Goal: Task Accomplishment & Management: Manage account settings

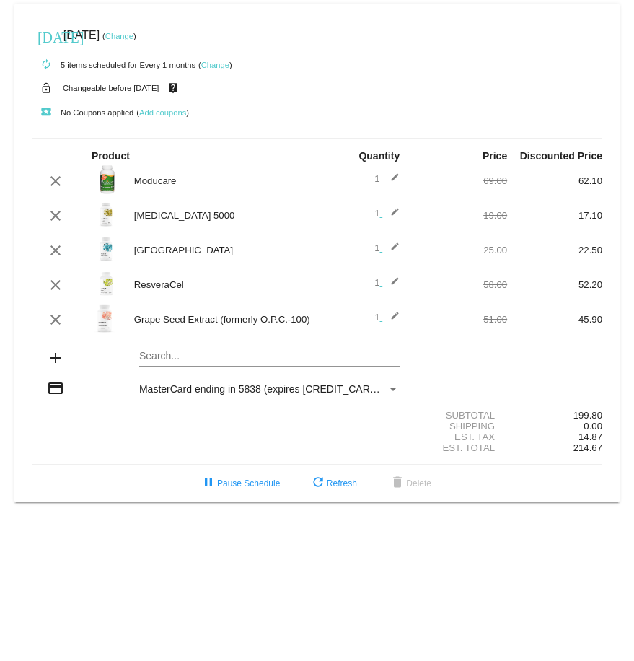
click at [133, 35] on link "Change" at bounding box center [119, 36] width 28 height 9
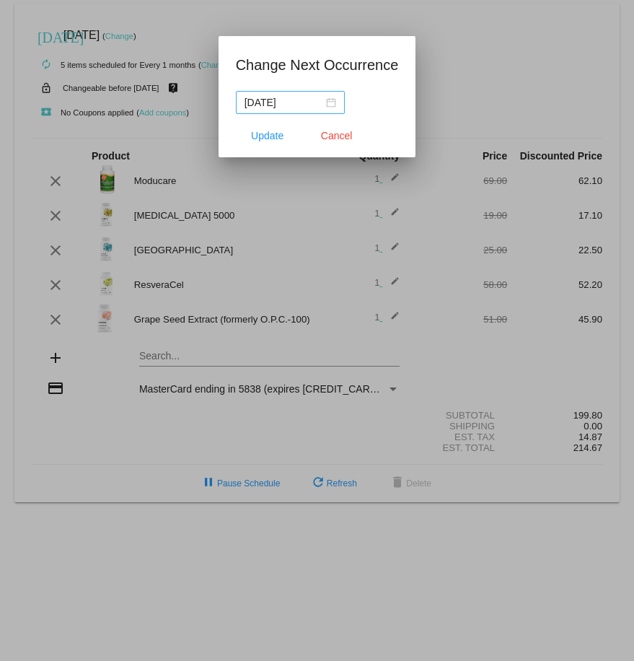
click at [326, 100] on div "[DATE]" at bounding box center [291, 102] width 92 height 16
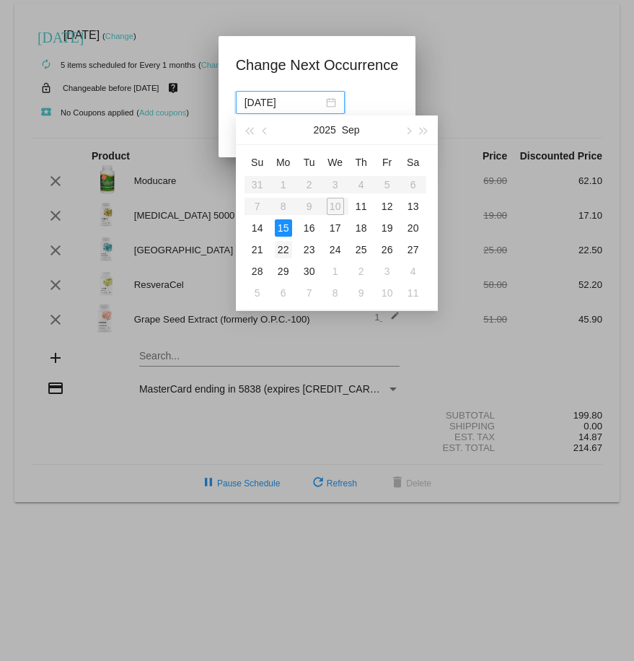
click at [283, 250] on div "22" at bounding box center [283, 249] width 17 height 17
type input "[DATE]"
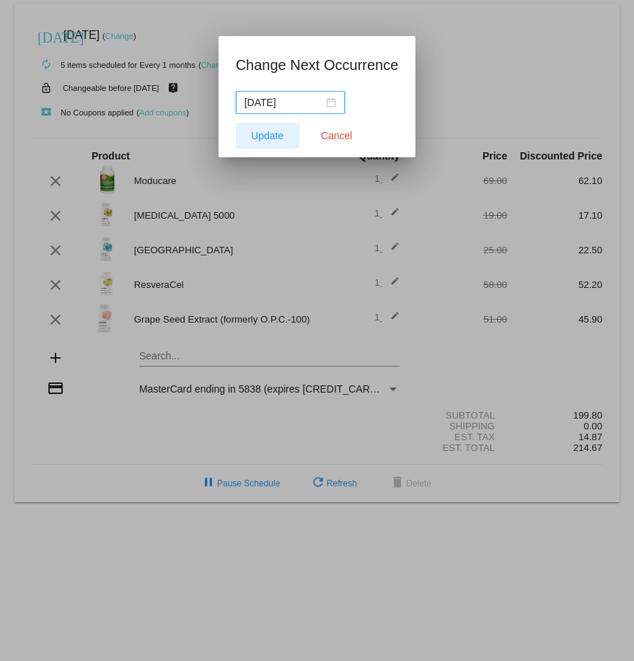
click at [269, 133] on span "Update" at bounding box center [267, 136] width 32 height 12
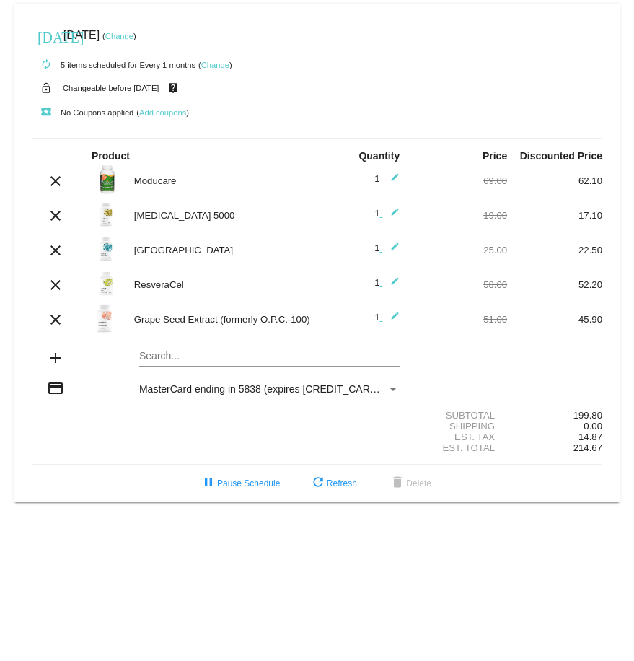
click at [133, 35] on link "Change" at bounding box center [119, 36] width 28 height 9
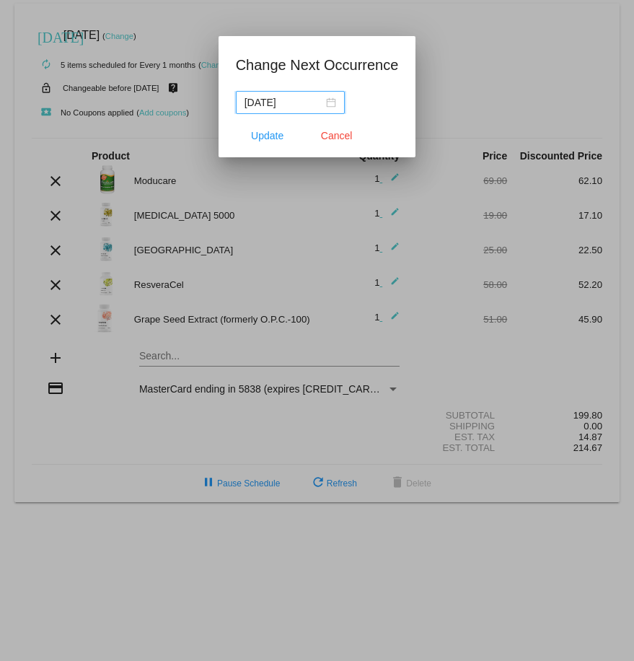
click at [327, 105] on div "[DATE]" at bounding box center [291, 102] width 92 height 16
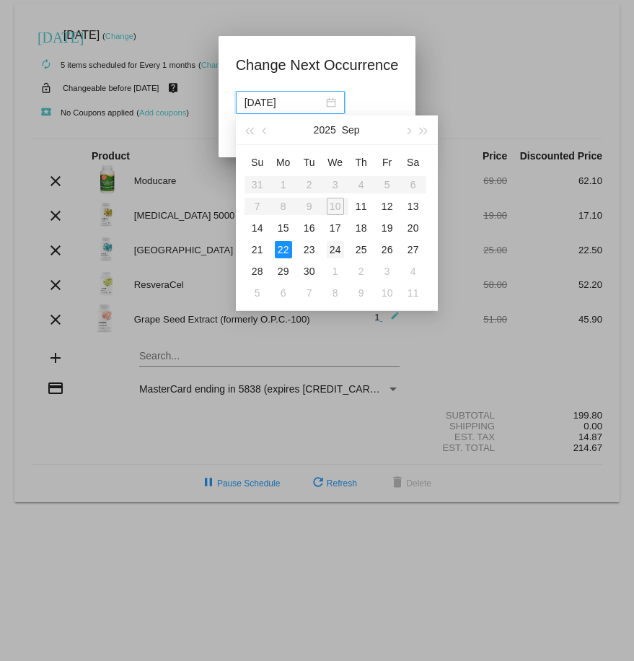
click at [334, 252] on div "24" at bounding box center [335, 249] width 17 height 17
type input "[DATE]"
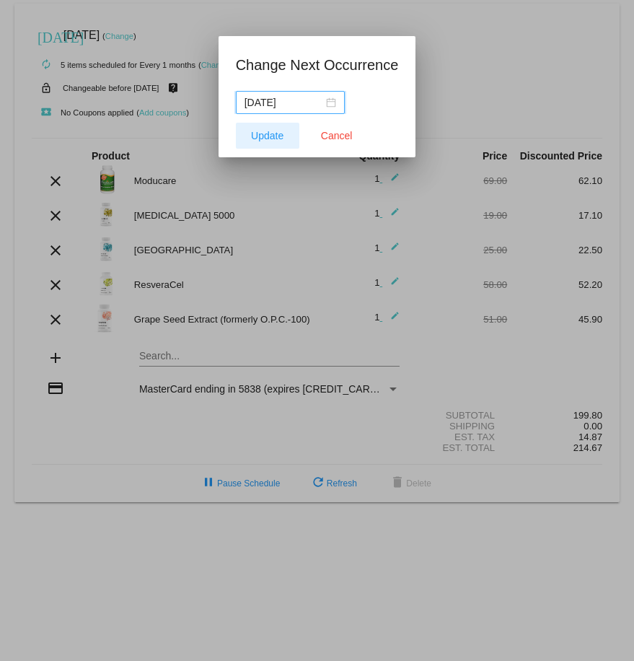
click at [264, 141] on span "Update" at bounding box center [267, 136] width 32 height 12
